Goal: Task Accomplishment & Management: Complete application form

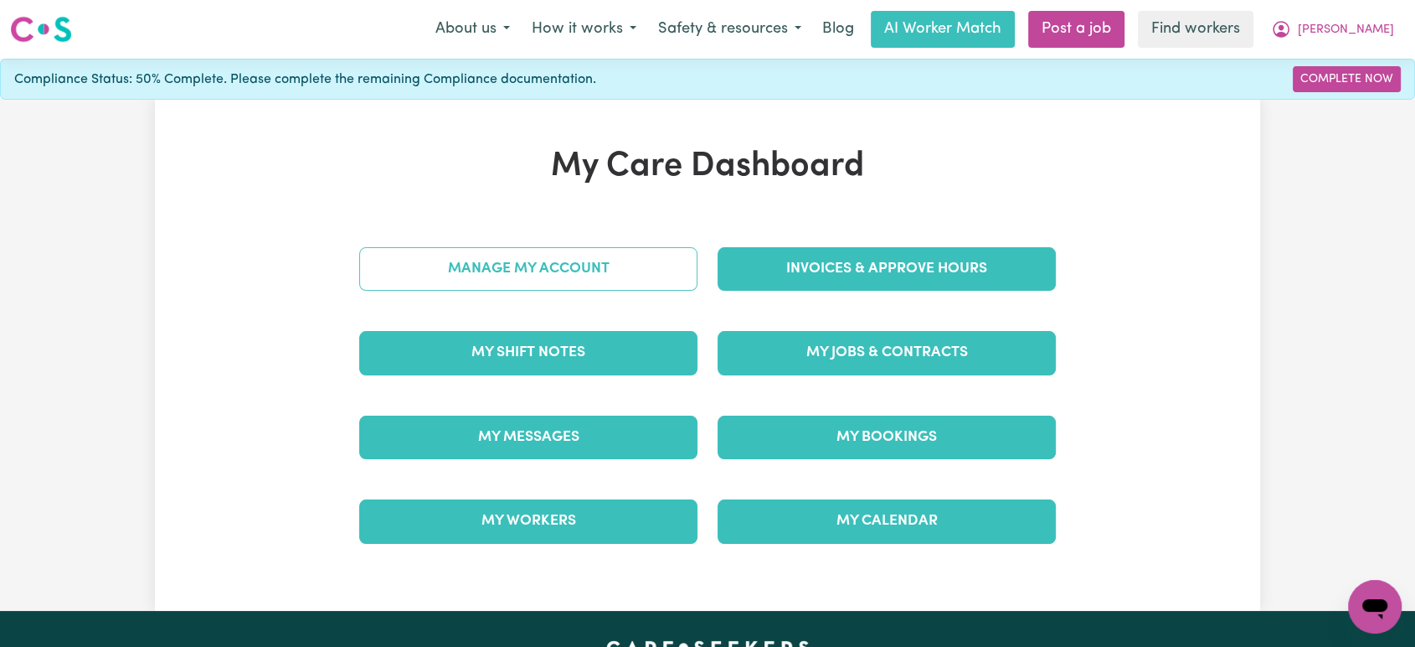
click at [593, 275] on link "Manage My Account" at bounding box center [528, 269] width 338 height 44
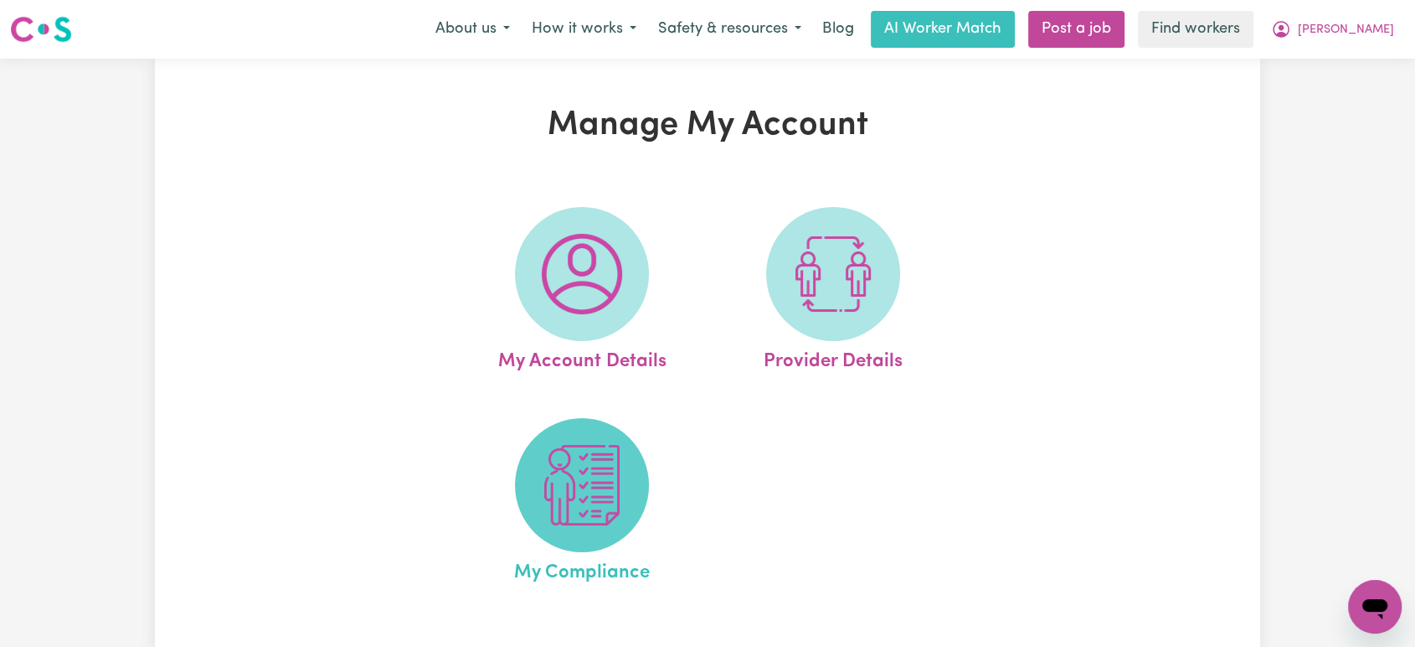
click at [612, 460] on img at bounding box center [582, 485] width 80 height 80
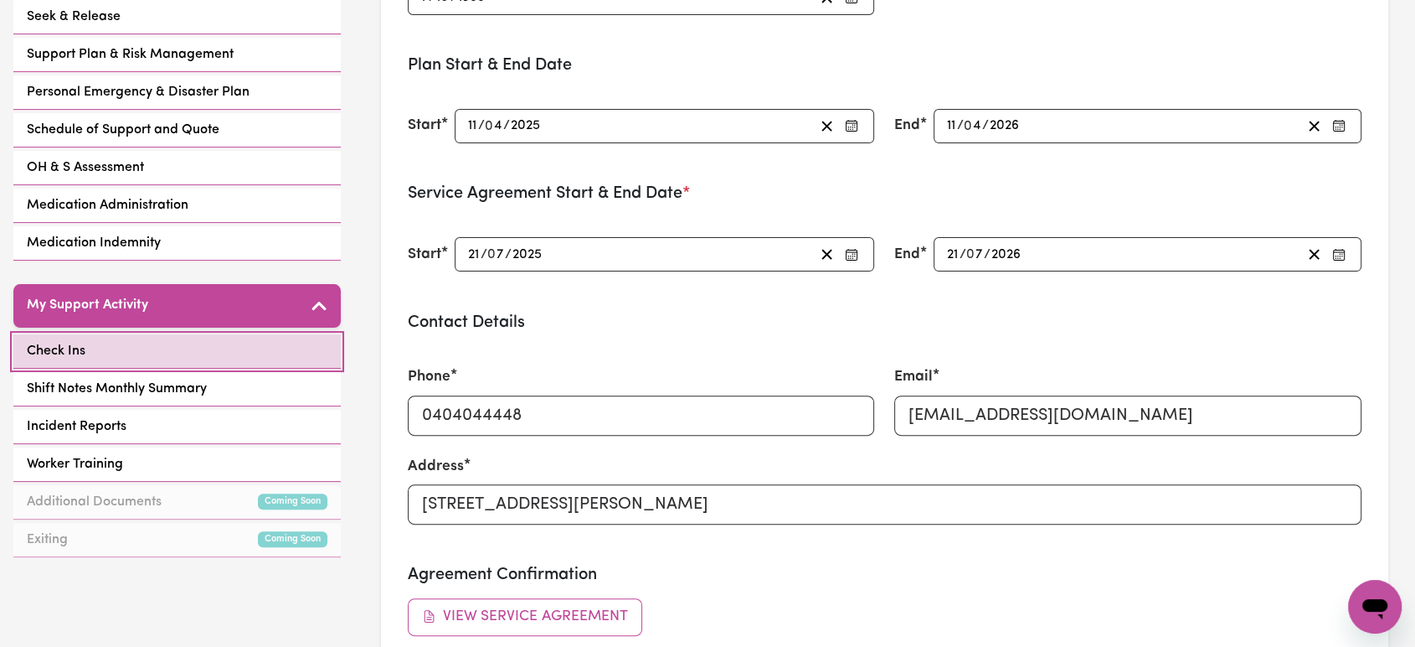
click at [208, 344] on link "Check Ins" at bounding box center [176, 351] width 327 height 34
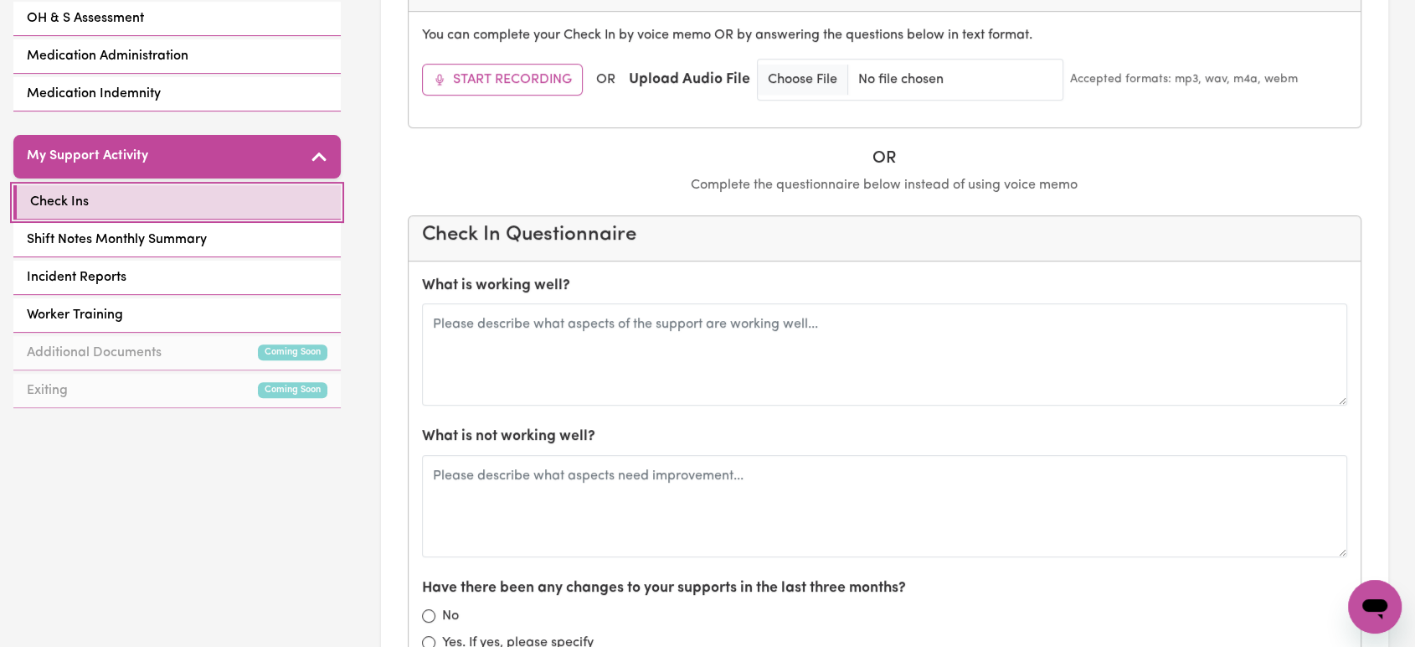
scroll to position [492, 0]
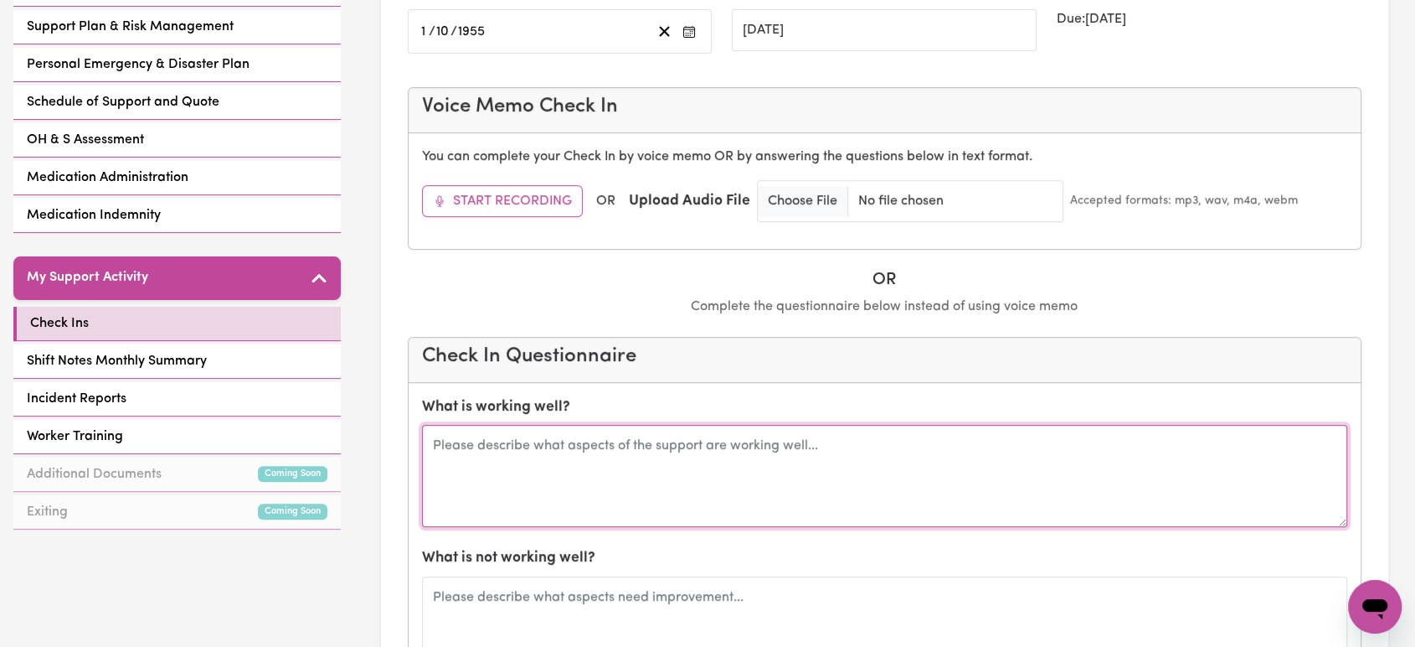
click at [662, 468] on textarea at bounding box center [885, 476] width 926 height 102
type textarea "M"
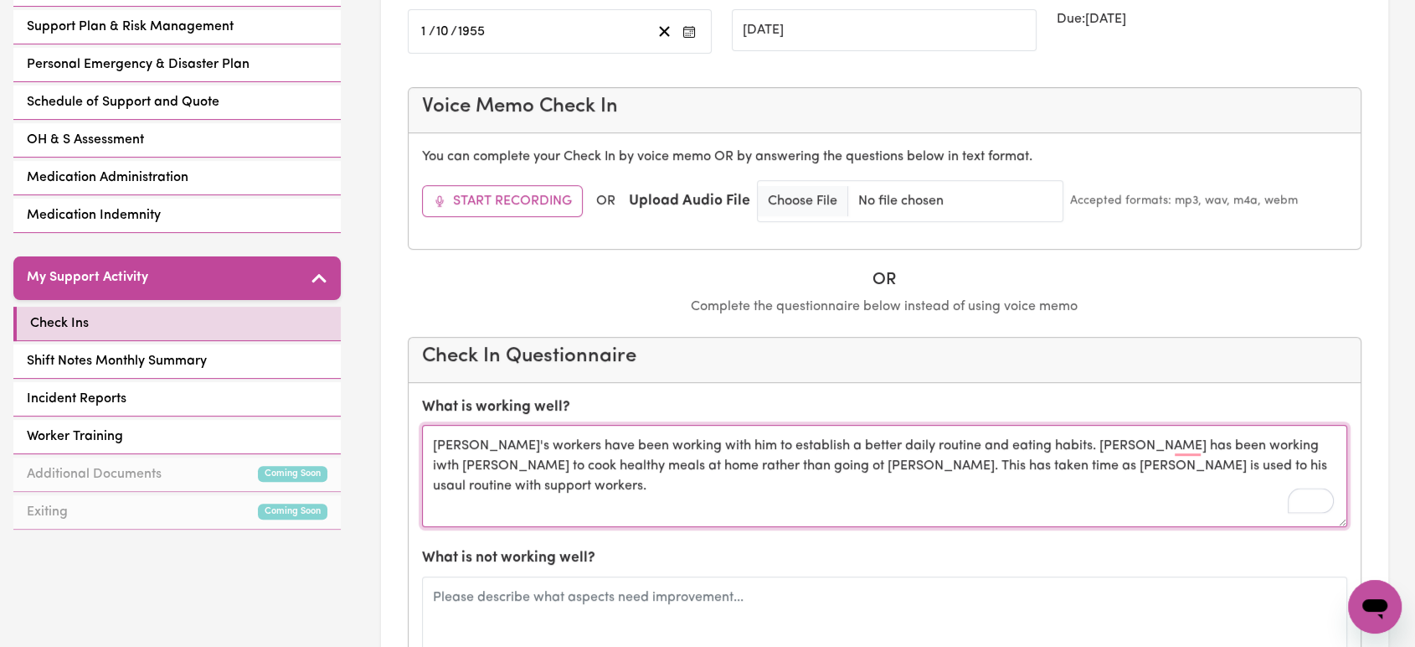
click at [1233, 476] on textarea "Hany's workers have been working with him to establish a better daily routine a…" at bounding box center [885, 476] width 926 height 102
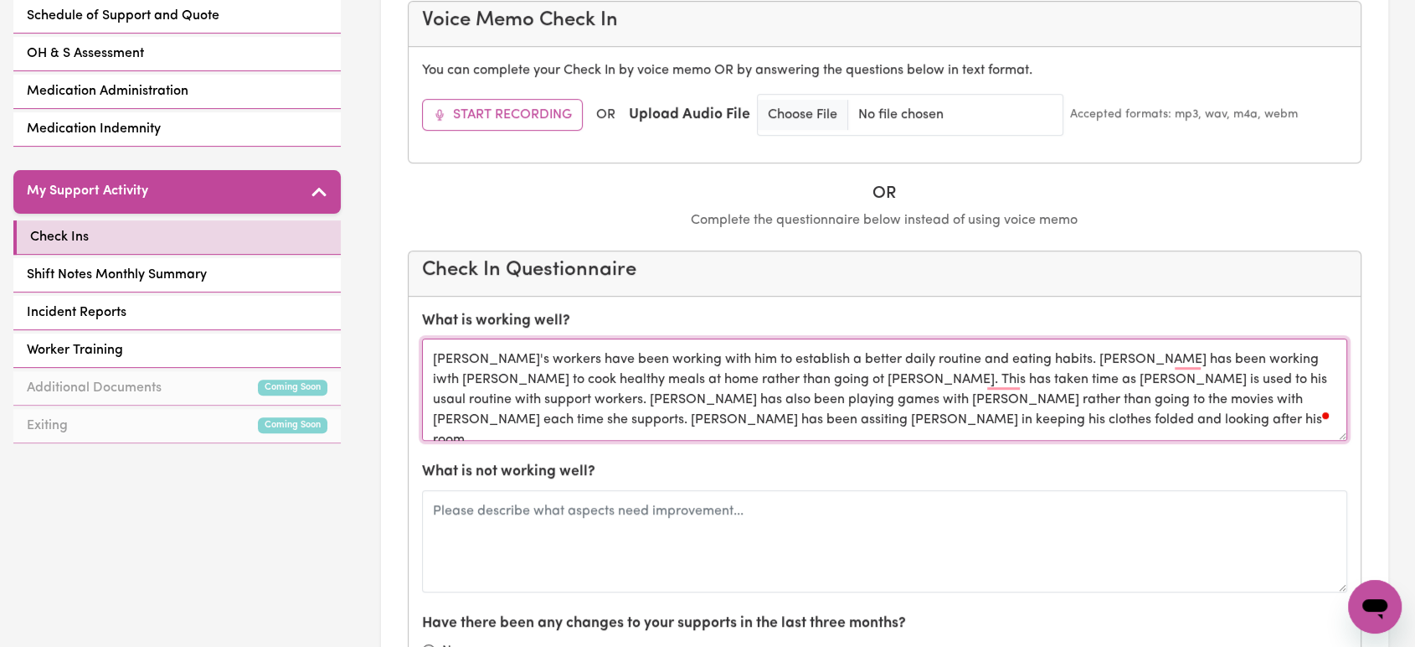
scroll to position [678, 0]
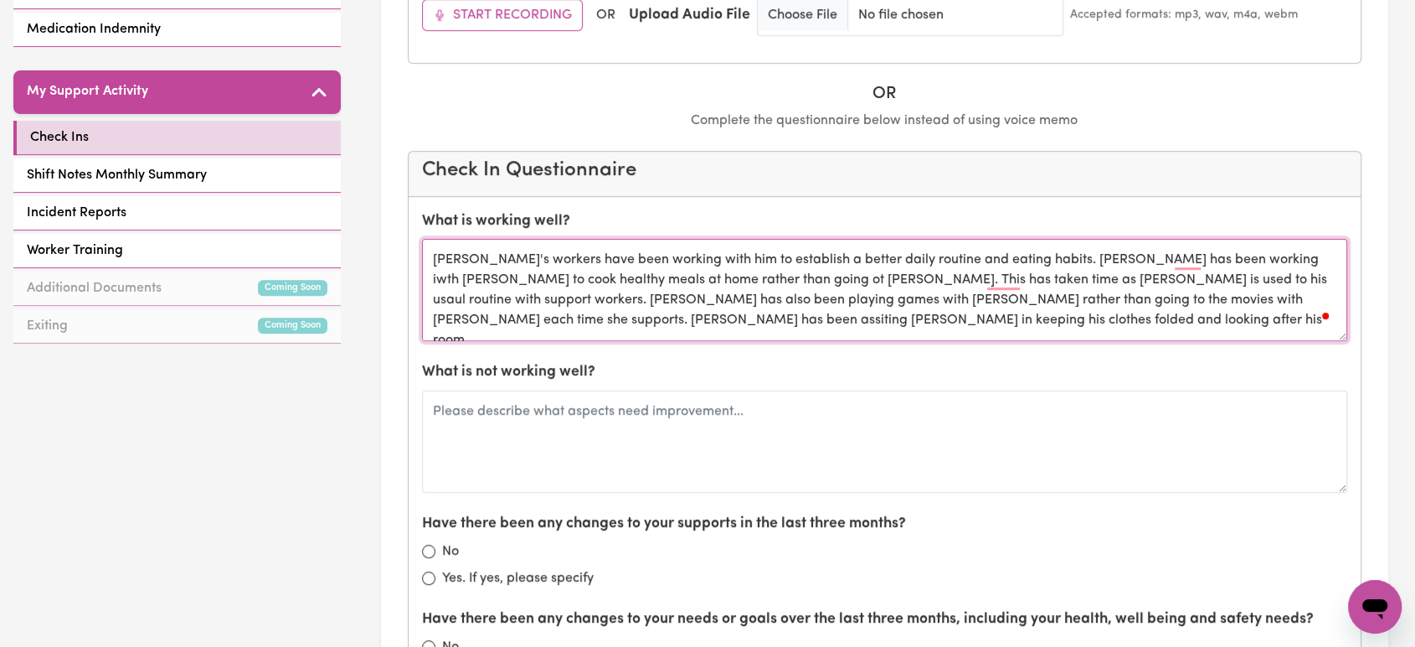
type textarea "Hany's workers have been working with him to establish a better daily routine a…"
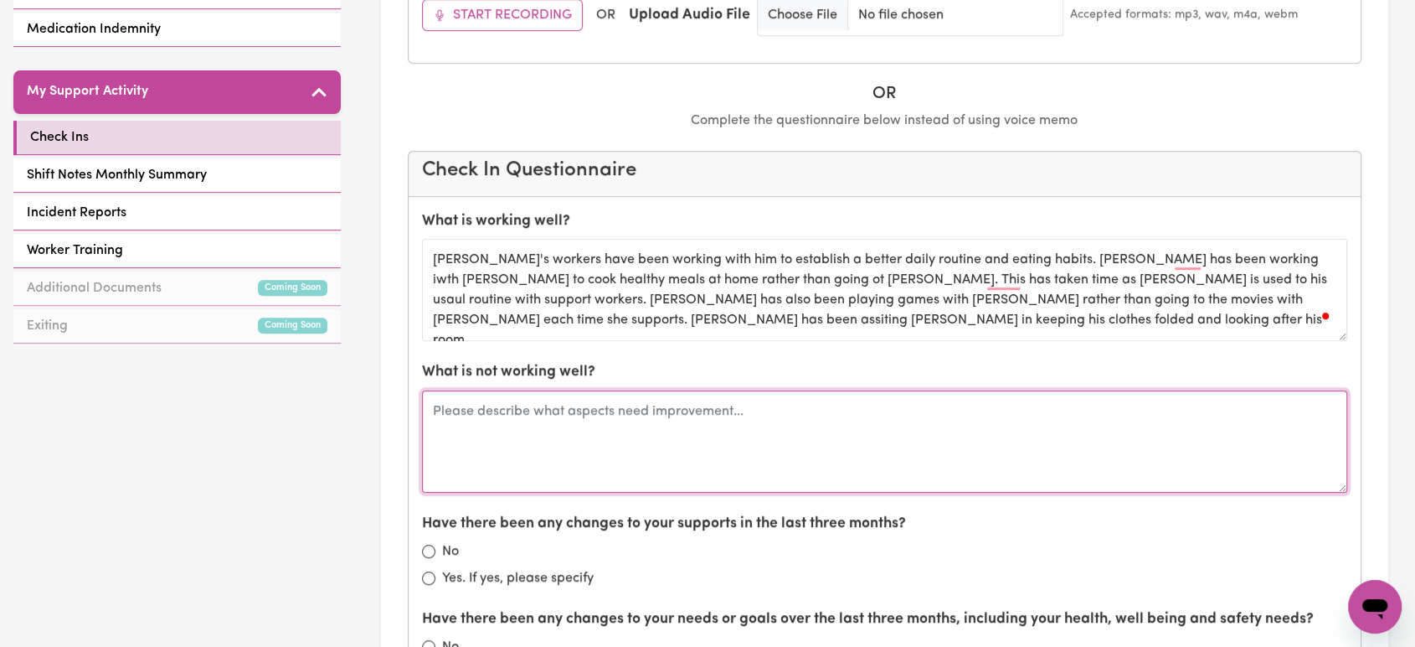
click at [796, 434] on textarea at bounding box center [885, 441] width 926 height 102
type textarea "H"
drag, startPoint x: 903, startPoint y: 414, endPoint x: 873, endPoint y: 415, distance: 29.4
click at [873, 415] on textarea "The workers are doing what they can to support Hany the best way possuivle" at bounding box center [885, 441] width 926 height 102
type textarea "The workers are doing what they can to support Hany the best way possible"
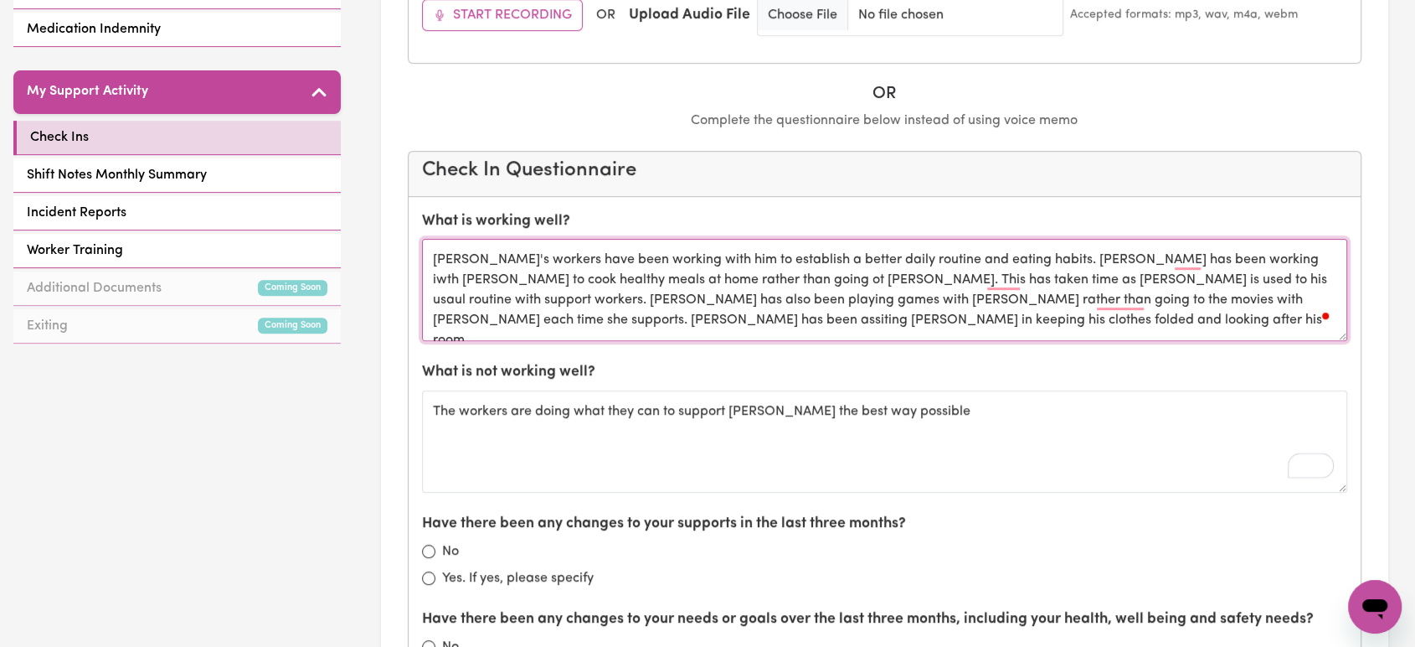
click at [744, 328] on textarea "Hany's workers have been working with him to establish a better daily routine a…" at bounding box center [885, 290] width 926 height 102
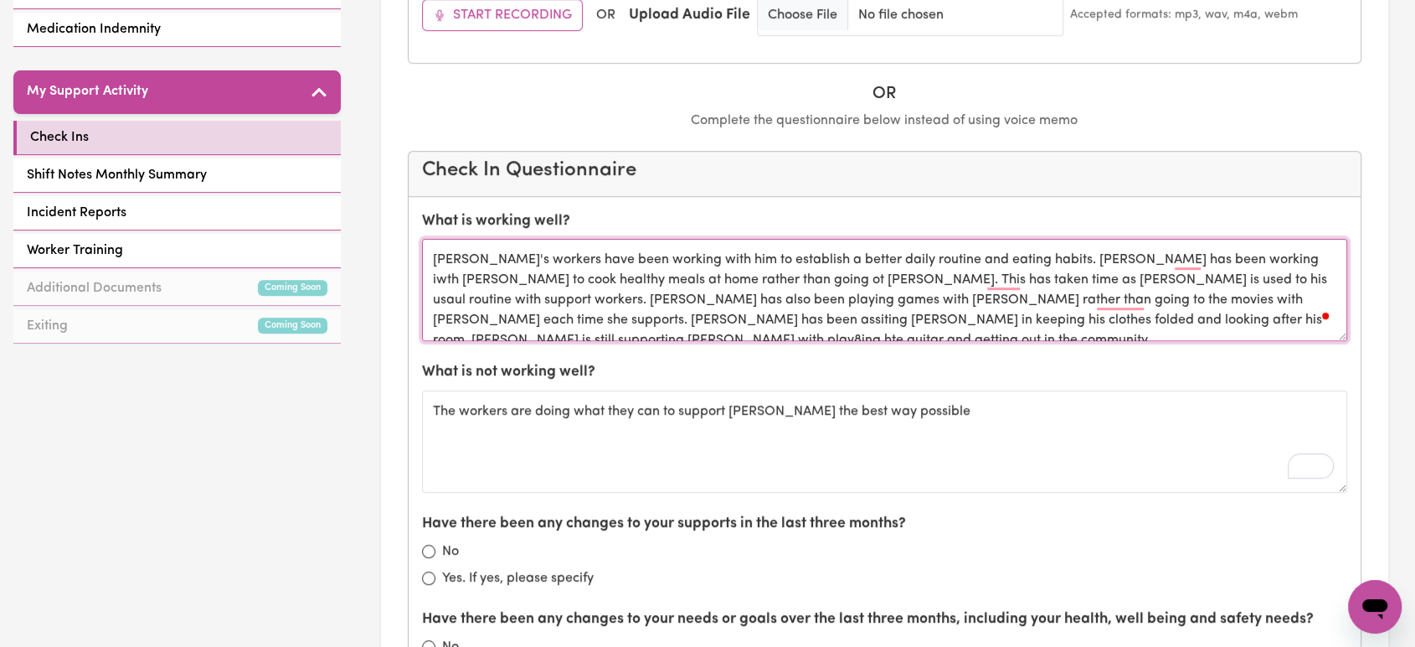
type textarea "Hany's workers have been working with him to establish a better daily routine a…"
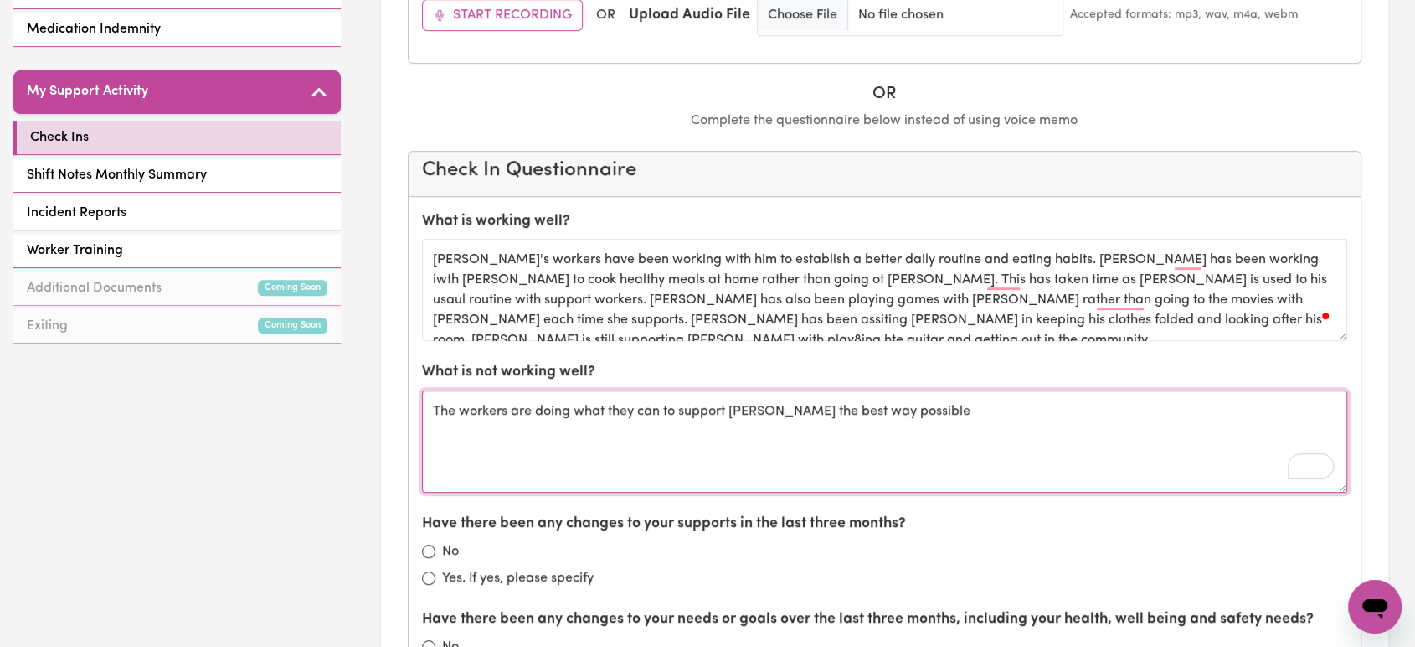
click at [916, 403] on textarea "The workers are doing what they can to support Hany the best way possible" at bounding box center [885, 441] width 926 height 102
click at [851, 413] on textarea "The workers are doing what they can to support Hany the best way possible" at bounding box center [885, 441] width 926 height 102
click at [1038, 408] on textarea "The workers are doing what they can to support Hany the best way possible" at bounding box center [885, 441] width 926 height 102
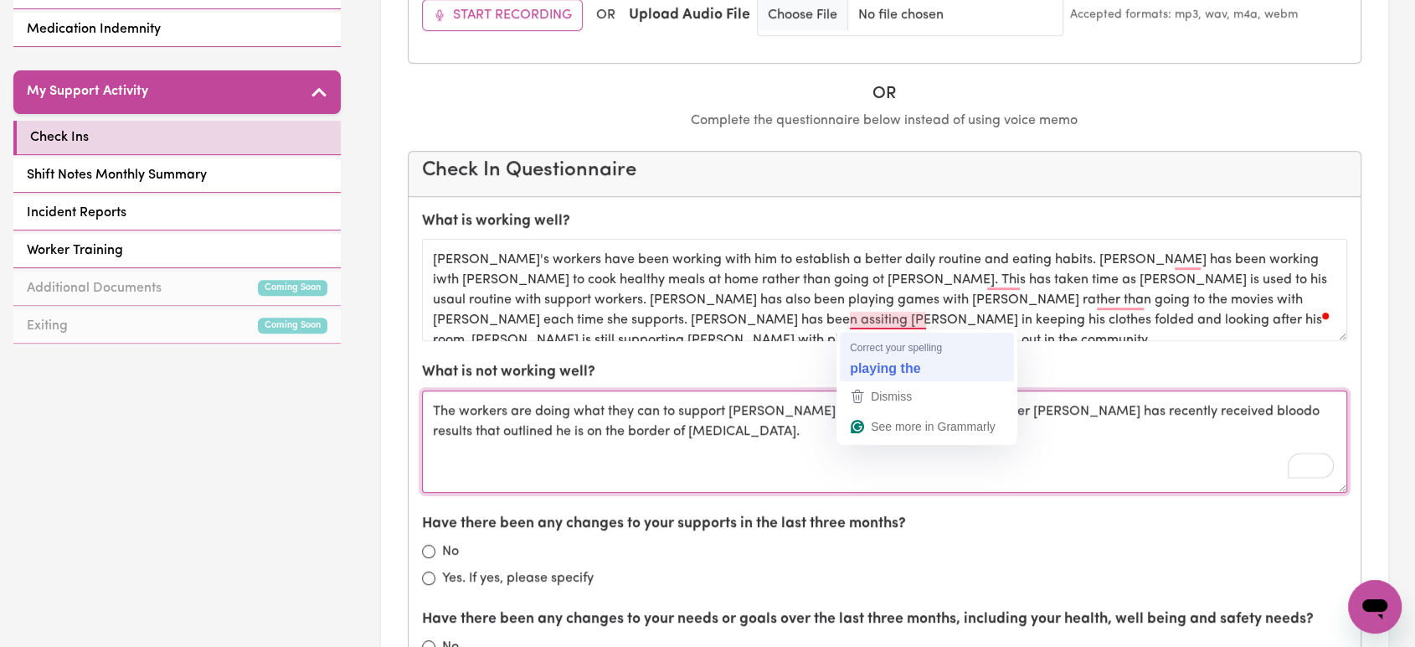
type textarea "The workers are doing what they can to support [PERSON_NAME] the best way possi…"
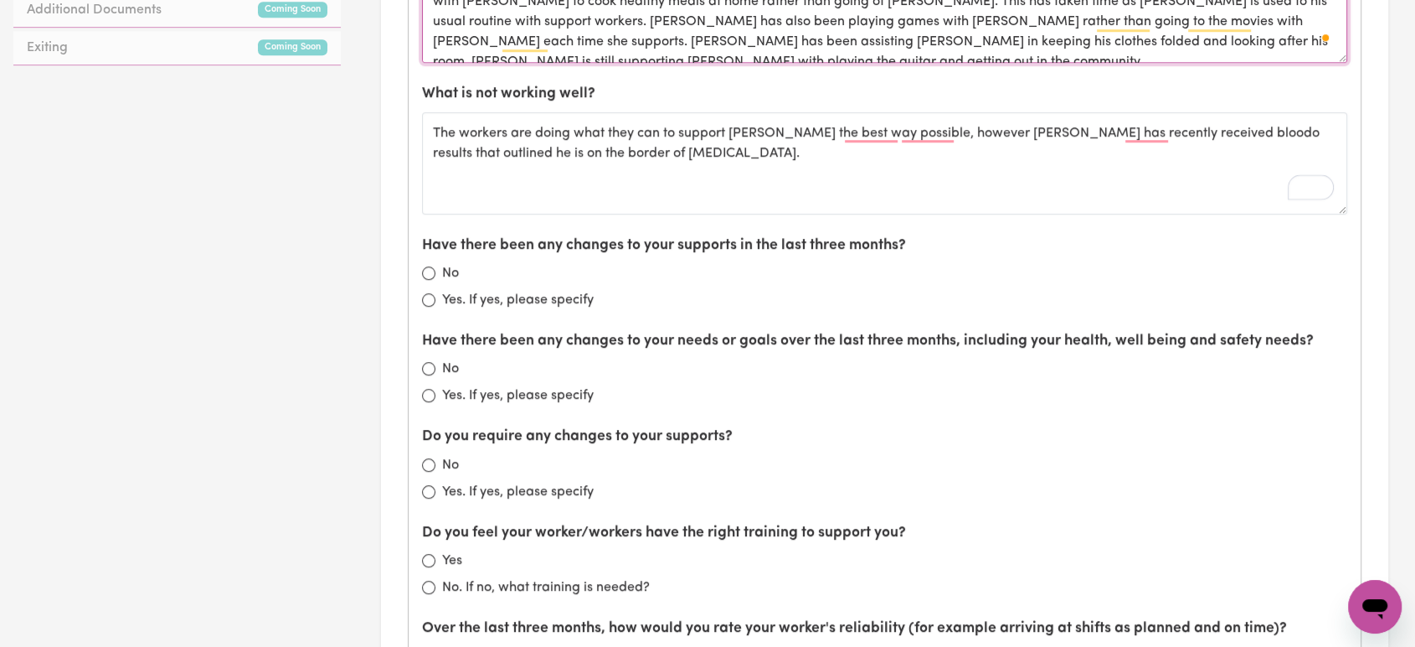
scroll to position [958, 0]
type textarea "[PERSON_NAME]'s workers have been working with him to establish a better daily …"
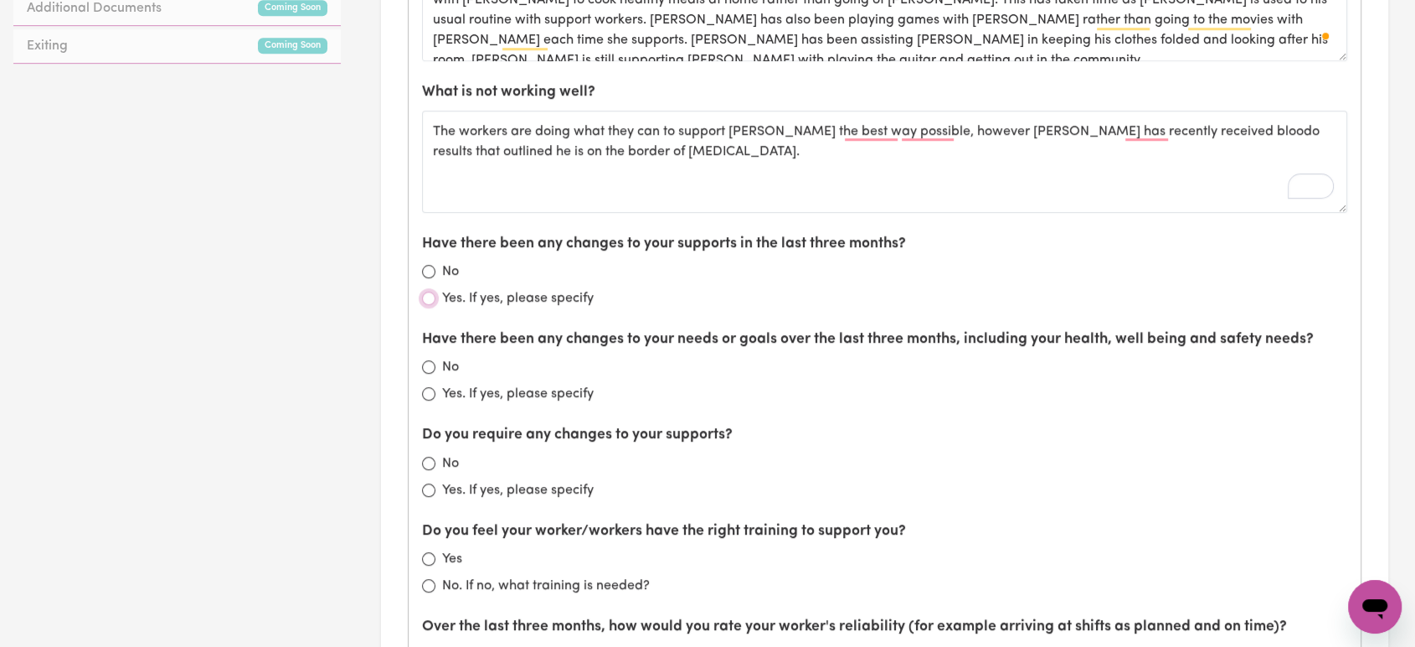
click at [434, 296] on input "Yes. If yes, please specify" at bounding box center [428, 297] width 13 height 13
radio input "true"
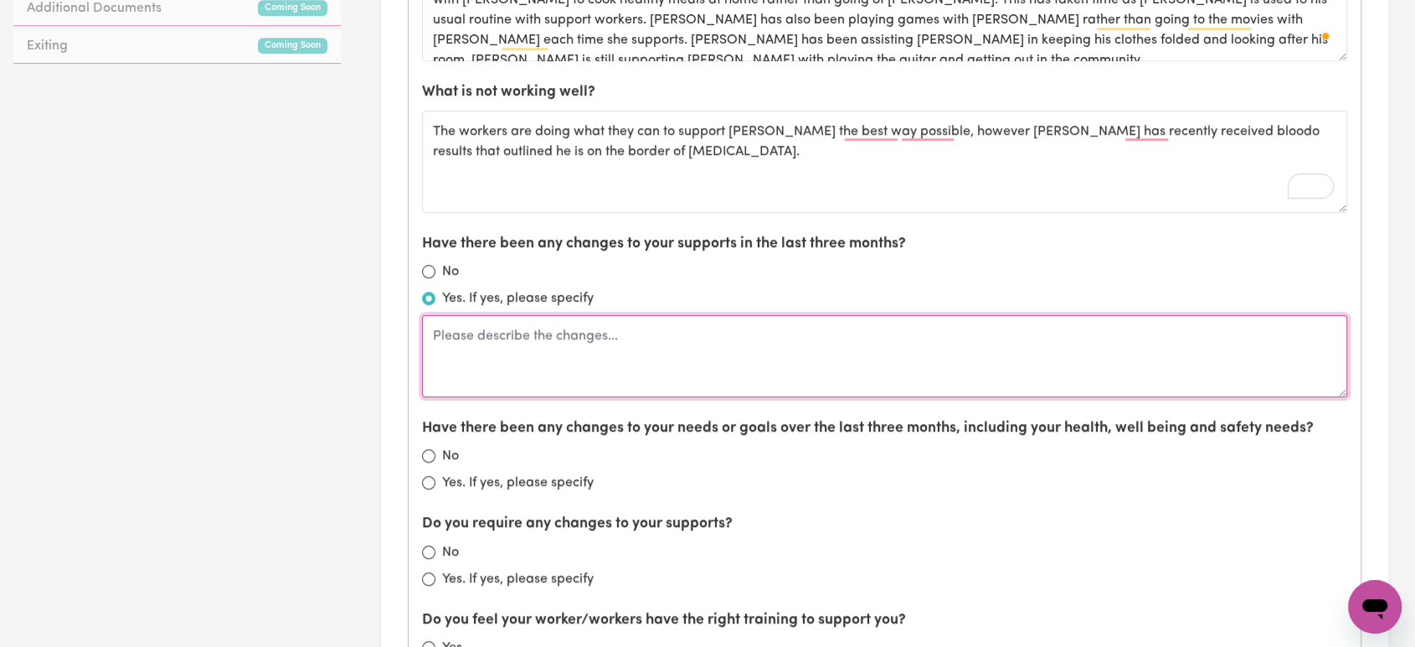
click at [469, 322] on textarea at bounding box center [885, 356] width 926 height 82
type textarea "New worke"
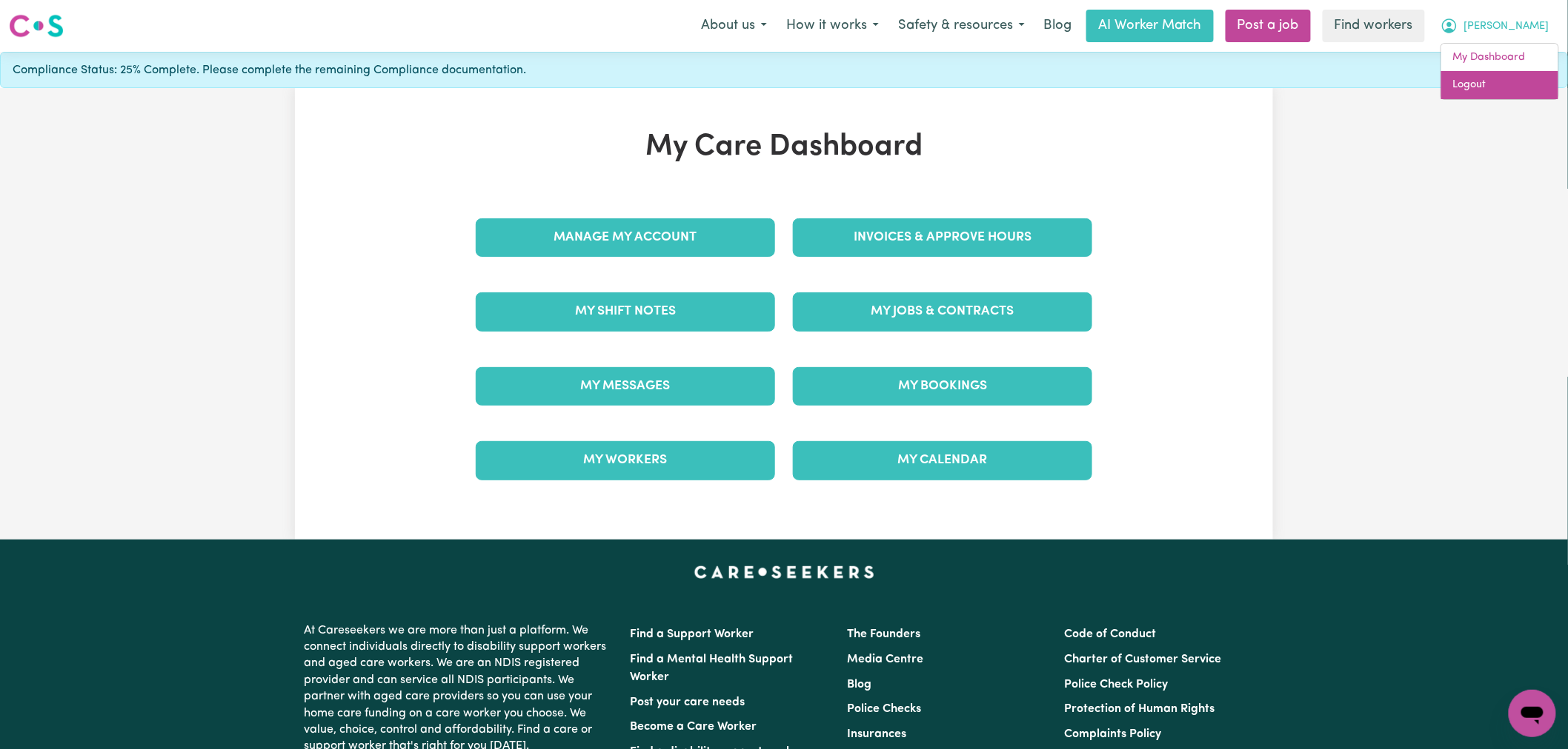
drag, startPoint x: 0, startPoint y: 0, endPoint x: 1520, endPoint y: 84, distance: 1522.3
click at [1520, 84] on link "Logout" at bounding box center [1500, 85] width 117 height 28
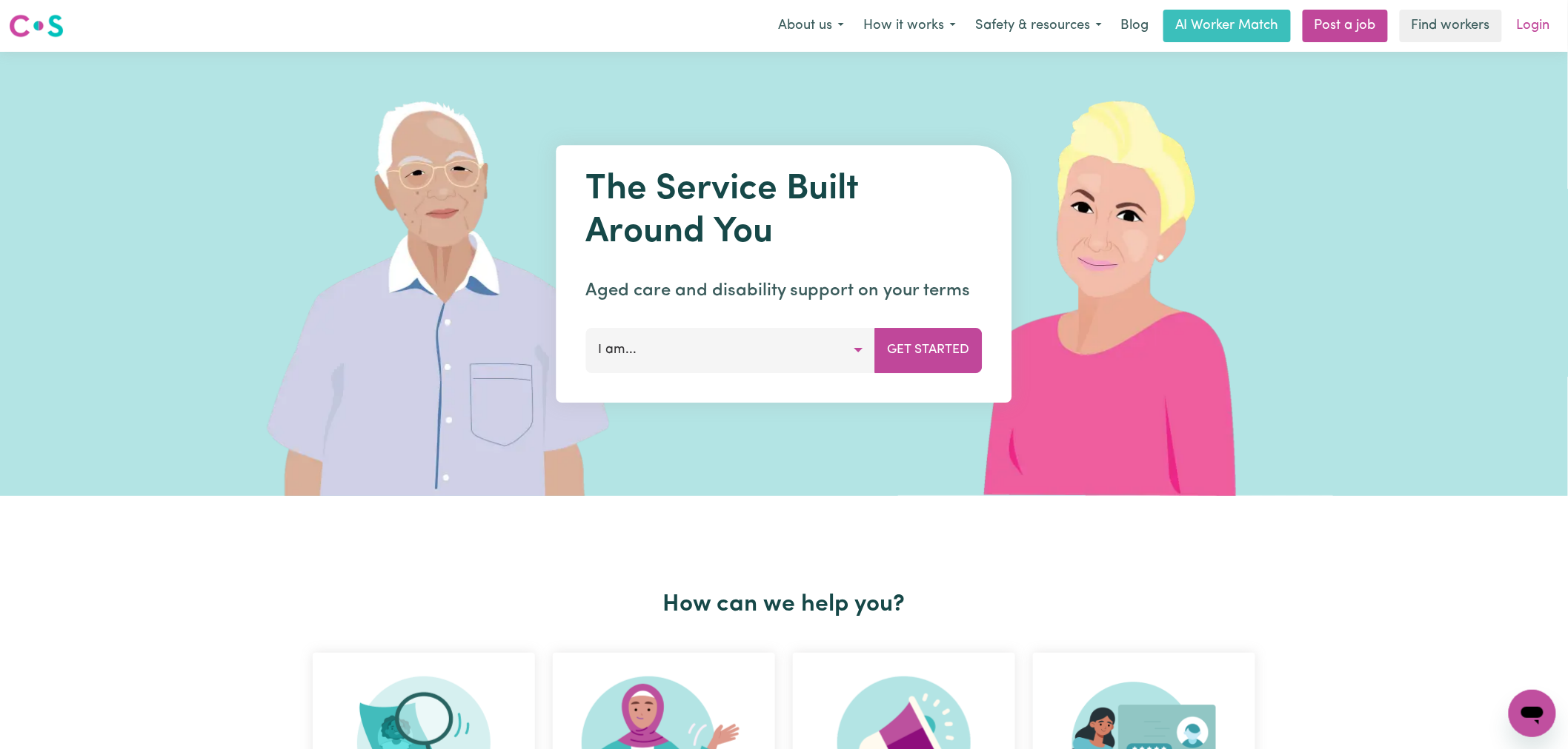
click at [1529, 23] on link "Login" at bounding box center [1533, 26] width 51 height 33
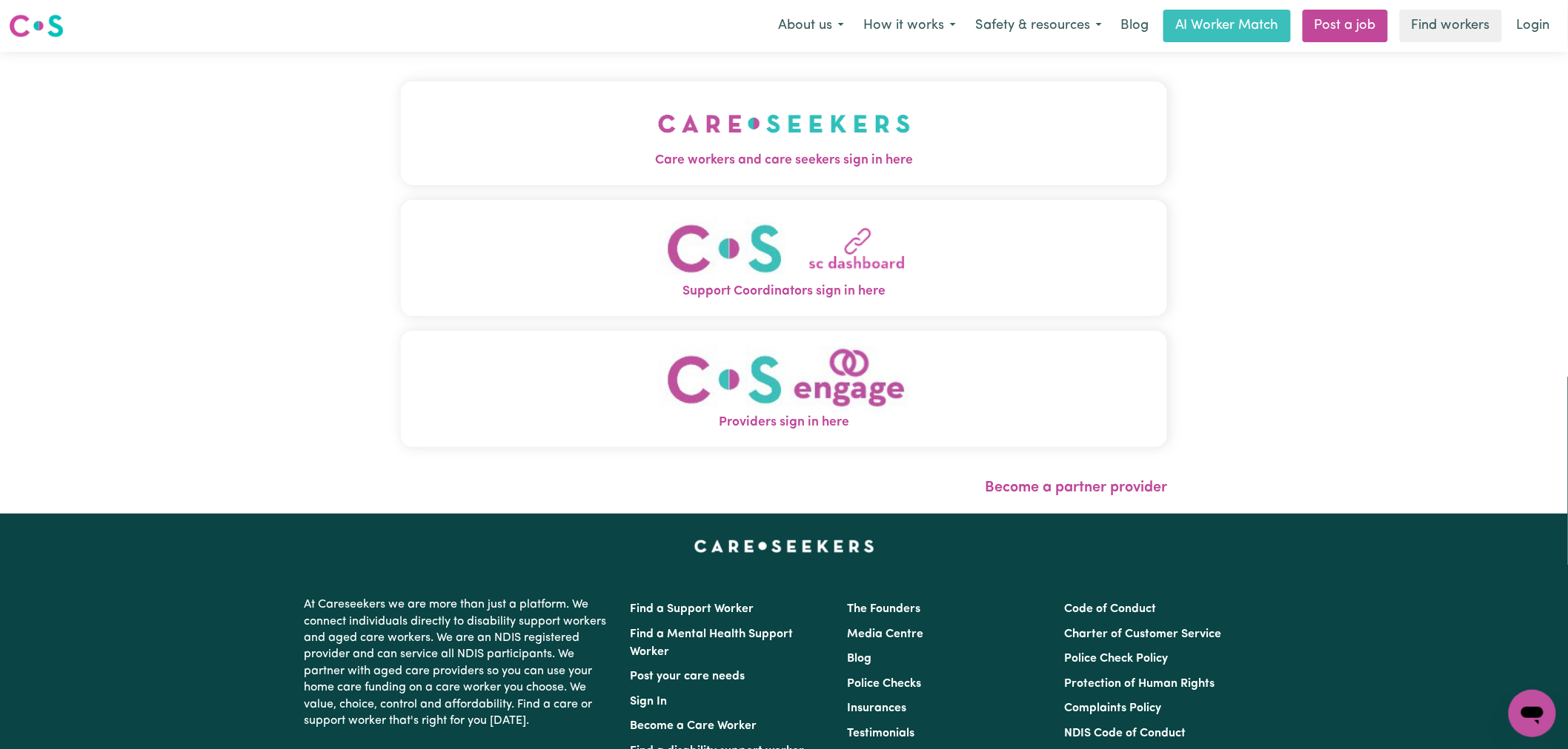
click at [469, 103] on button "Care workers and care seekers sign in here" at bounding box center [784, 133] width 766 height 103
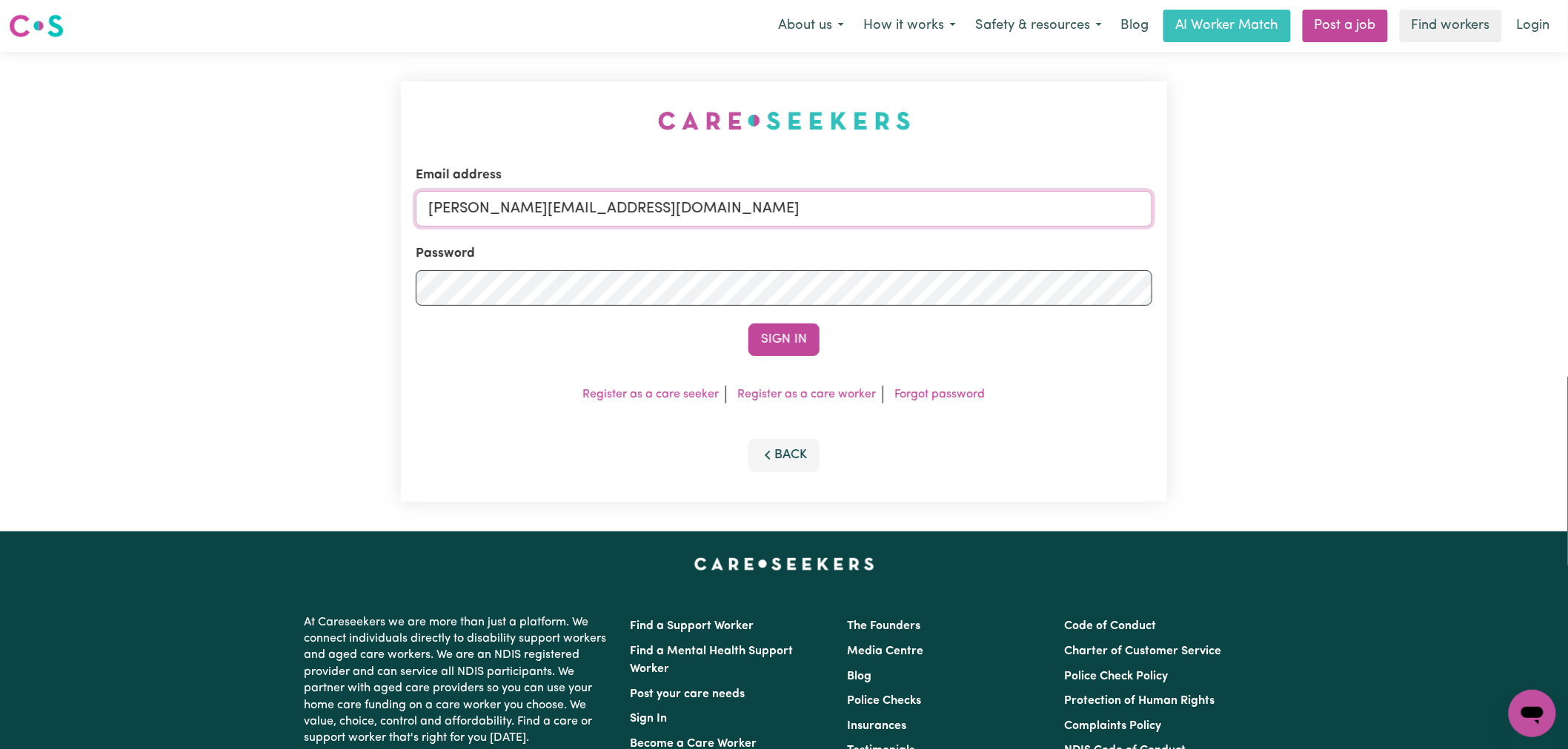
click at [710, 224] on input "lindsay@careseekers.com.au" at bounding box center [784, 209] width 736 height 35
drag, startPoint x: 774, startPoint y: 208, endPoint x: 499, endPoint y: 203, distance: 275.0
click at [499, 203] on input "superuserMichelleLong@careseekers.com.au" at bounding box center [784, 209] width 736 height 35
type input "superuser~MichelleLong@careseekers.com.au"
click at [749, 324] on button "Sign In" at bounding box center [784, 340] width 71 height 33
